Goal: Navigation & Orientation: Find specific page/section

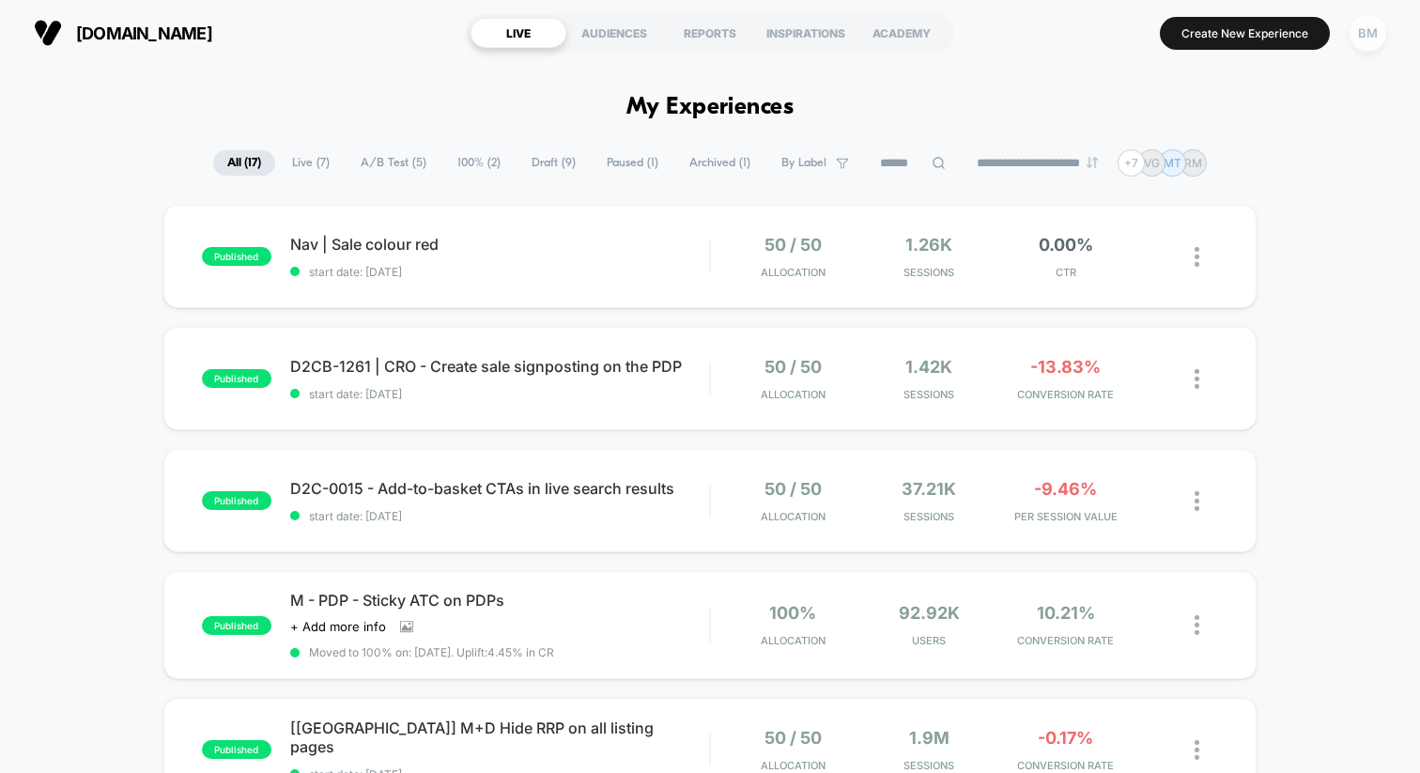
click at [1363, 24] on div "BM" at bounding box center [1368, 33] width 37 height 37
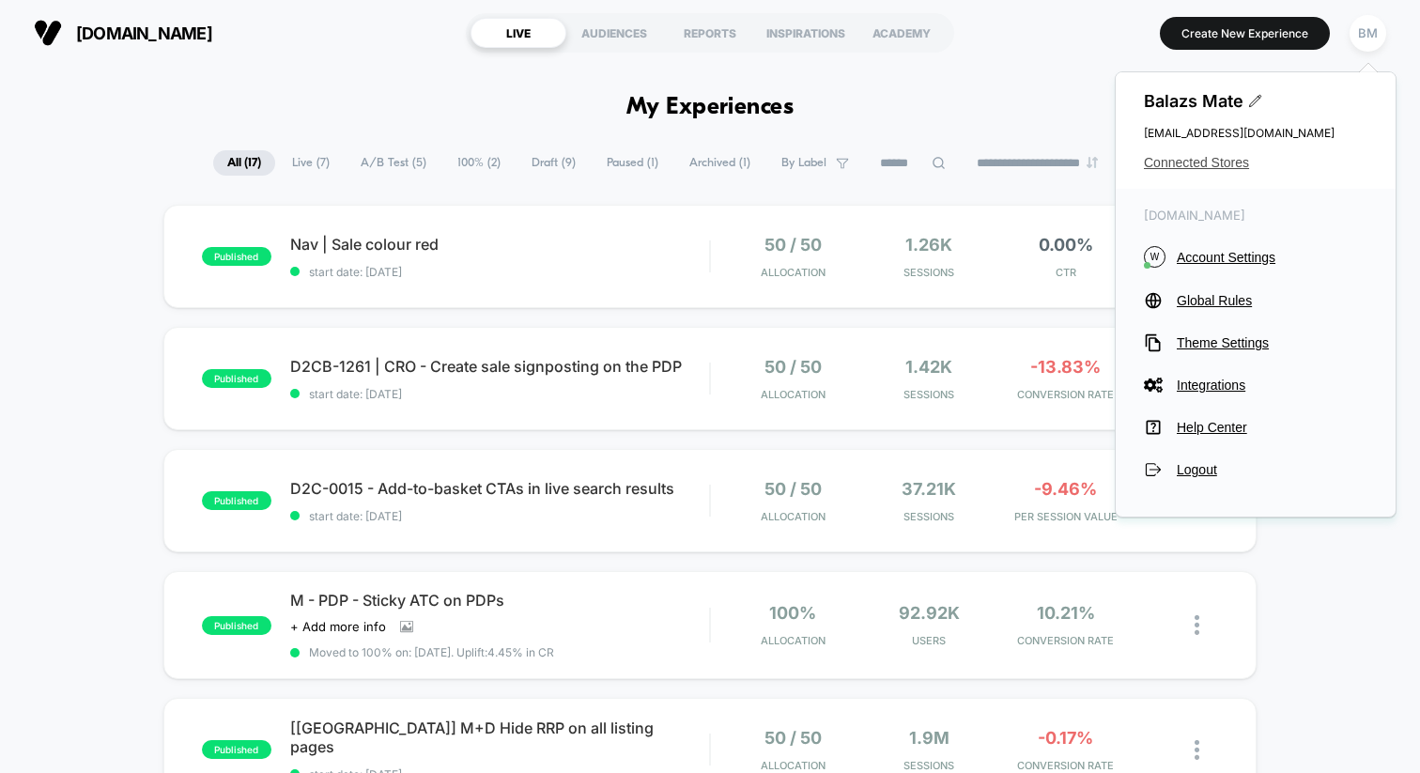
click at [1217, 168] on span "Connected Stores" at bounding box center [1256, 162] width 224 height 15
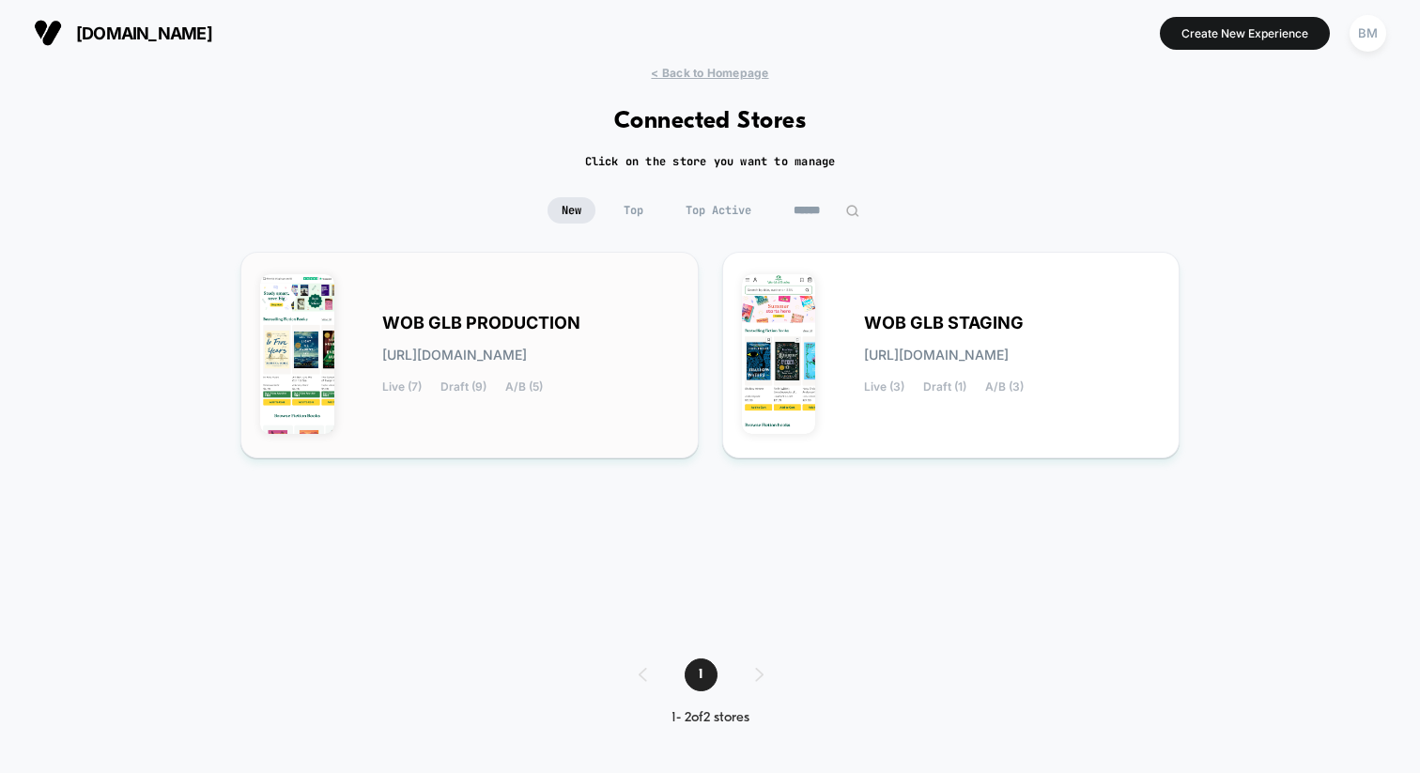
click at [478, 330] on span "WOB GLB PRODUCTION" at bounding box center [481, 323] width 198 height 13
